Goal: Task Accomplishment & Management: Complete application form

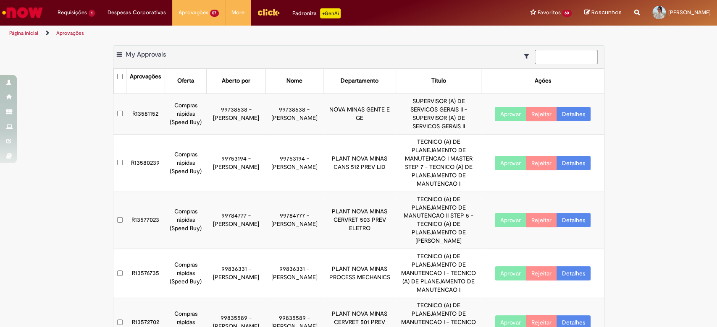
click at [568, 60] on input at bounding box center [565, 57] width 63 height 14
paste input "*********"
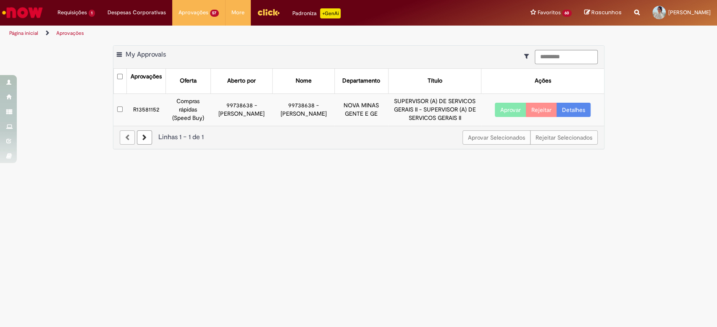
click at [578, 107] on link "Detalhes" at bounding box center [573, 110] width 34 height 14
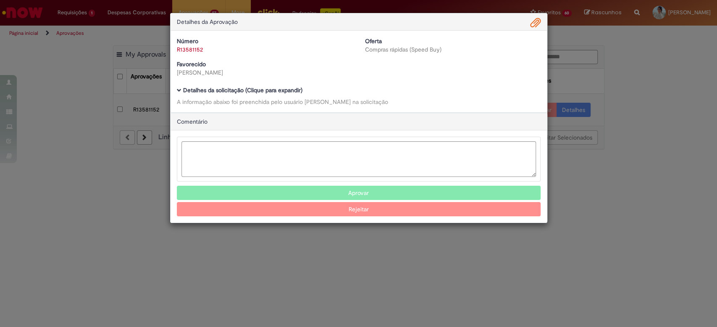
click at [179, 90] on span "Ambev Approval Modal" at bounding box center [179, 90] width 5 height 5
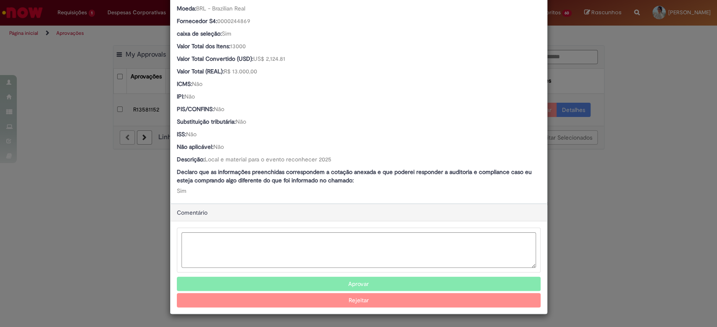
scroll to position [505, 0]
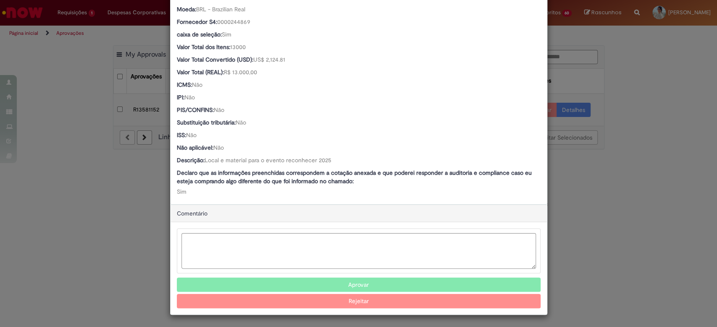
click at [353, 286] on button "Aprovar" at bounding box center [359, 285] width 364 height 14
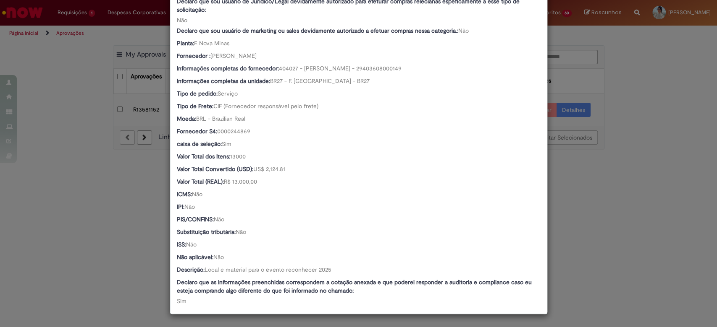
scroll to position [395, 0]
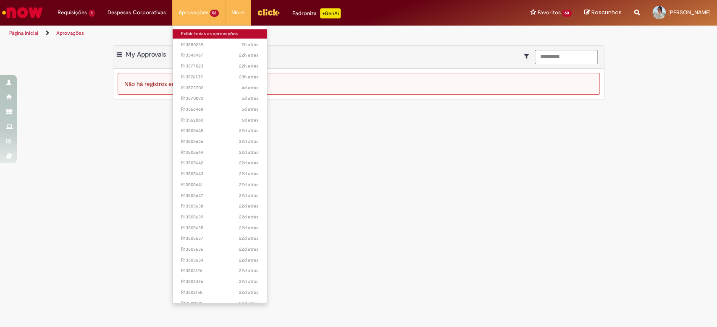
click at [187, 32] on link "Exibir todas as aprovações" at bounding box center [220, 33] width 94 height 9
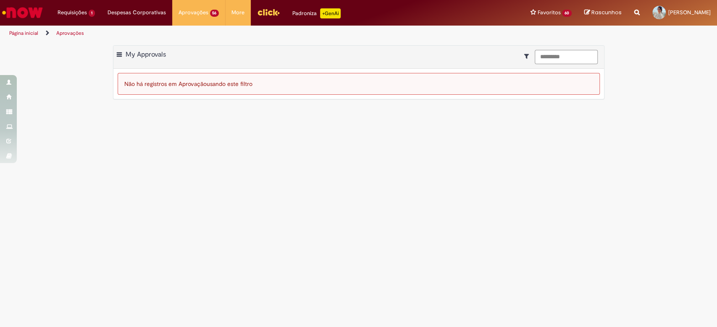
click at [588, 56] on input "*********" at bounding box center [565, 57] width 63 height 14
type input "*"
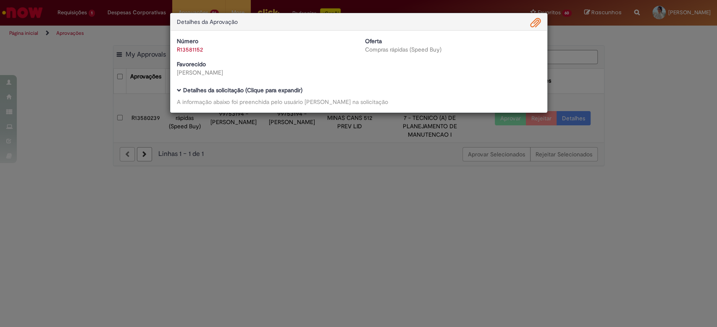
click at [617, 77] on div "Detalhes da Aprovação Número R13581152 Oferta Compras rápidas (Speed Buy) Favor…" at bounding box center [358, 163] width 717 height 327
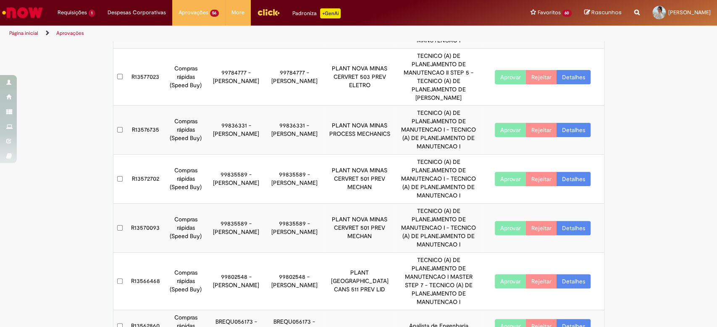
scroll to position [0, 0]
